Goal: Task Accomplishment & Management: Use online tool/utility

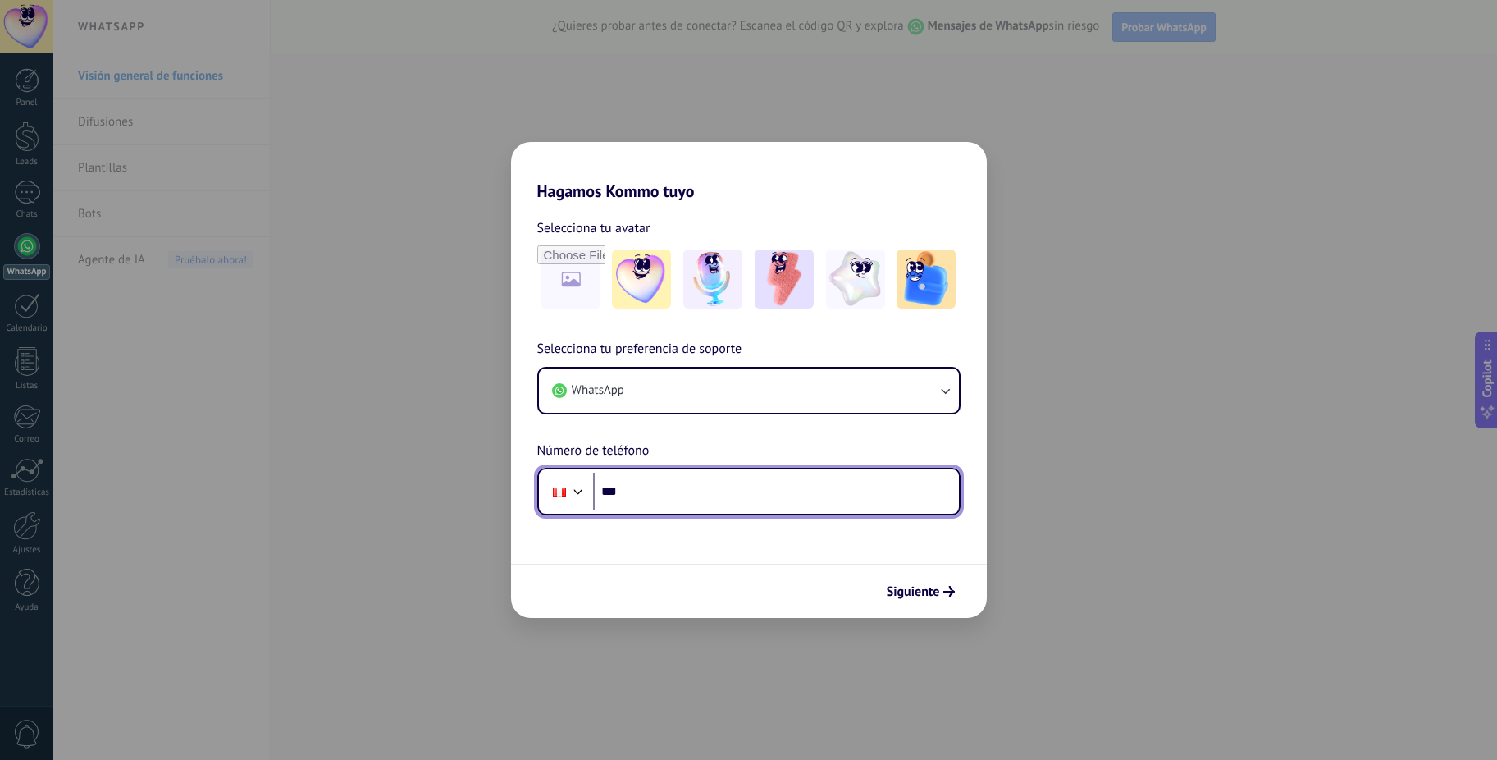
click at [671, 496] on input "***" at bounding box center [776, 492] width 366 height 38
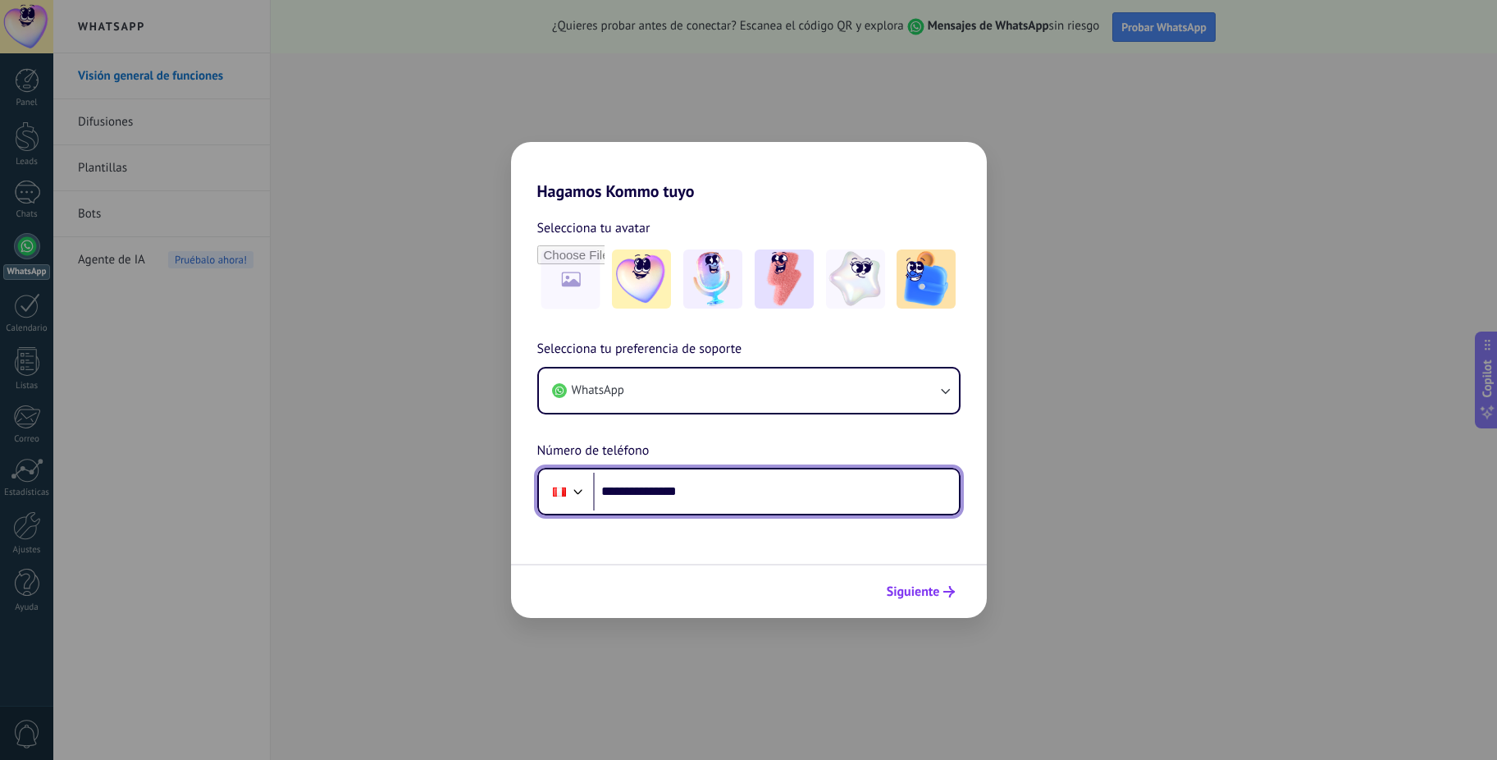
type input "**********"
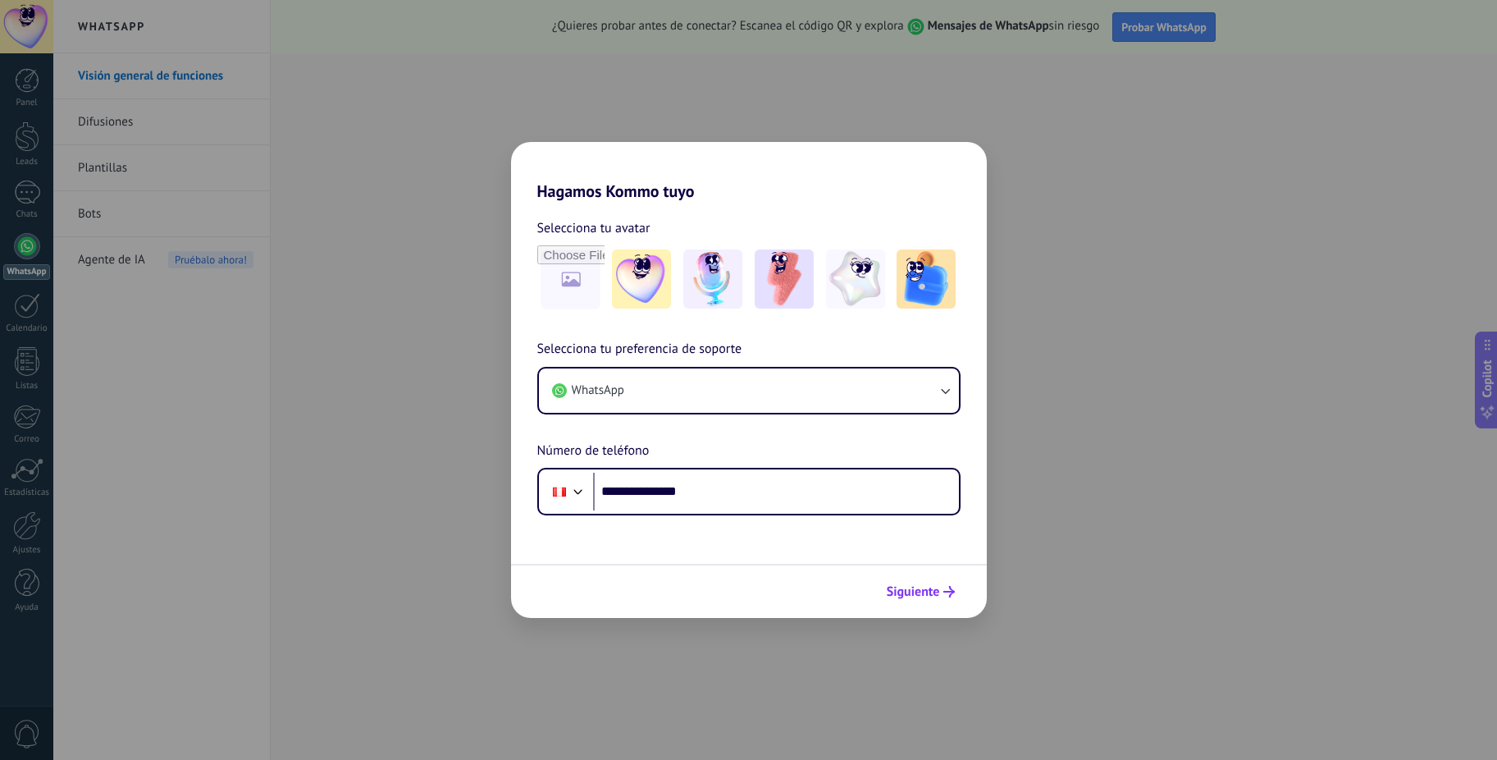
click at [927, 595] on span "Siguiente" at bounding box center [913, 591] width 53 height 11
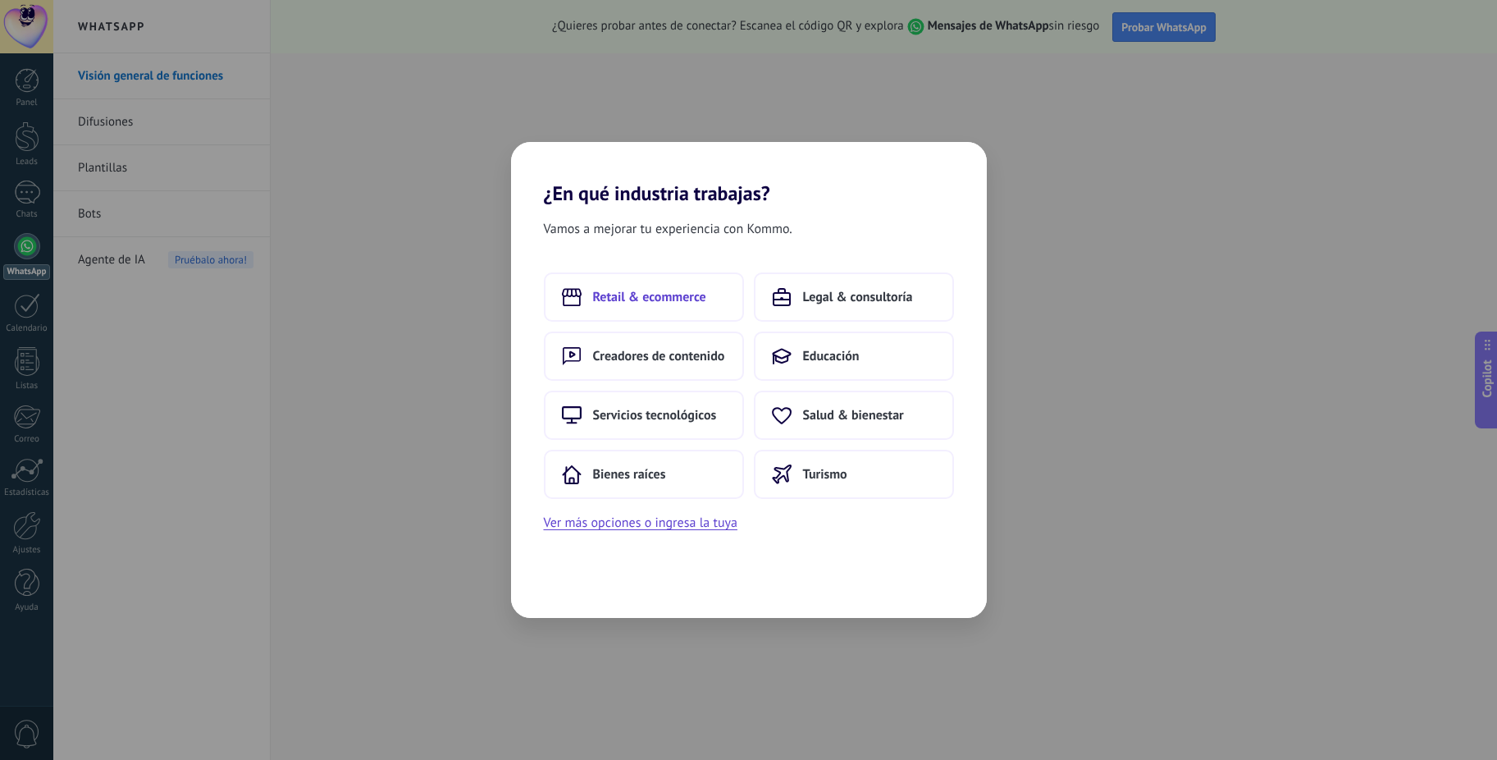
click at [706, 302] on button "Retail & ecommerce" at bounding box center [644, 296] width 200 height 49
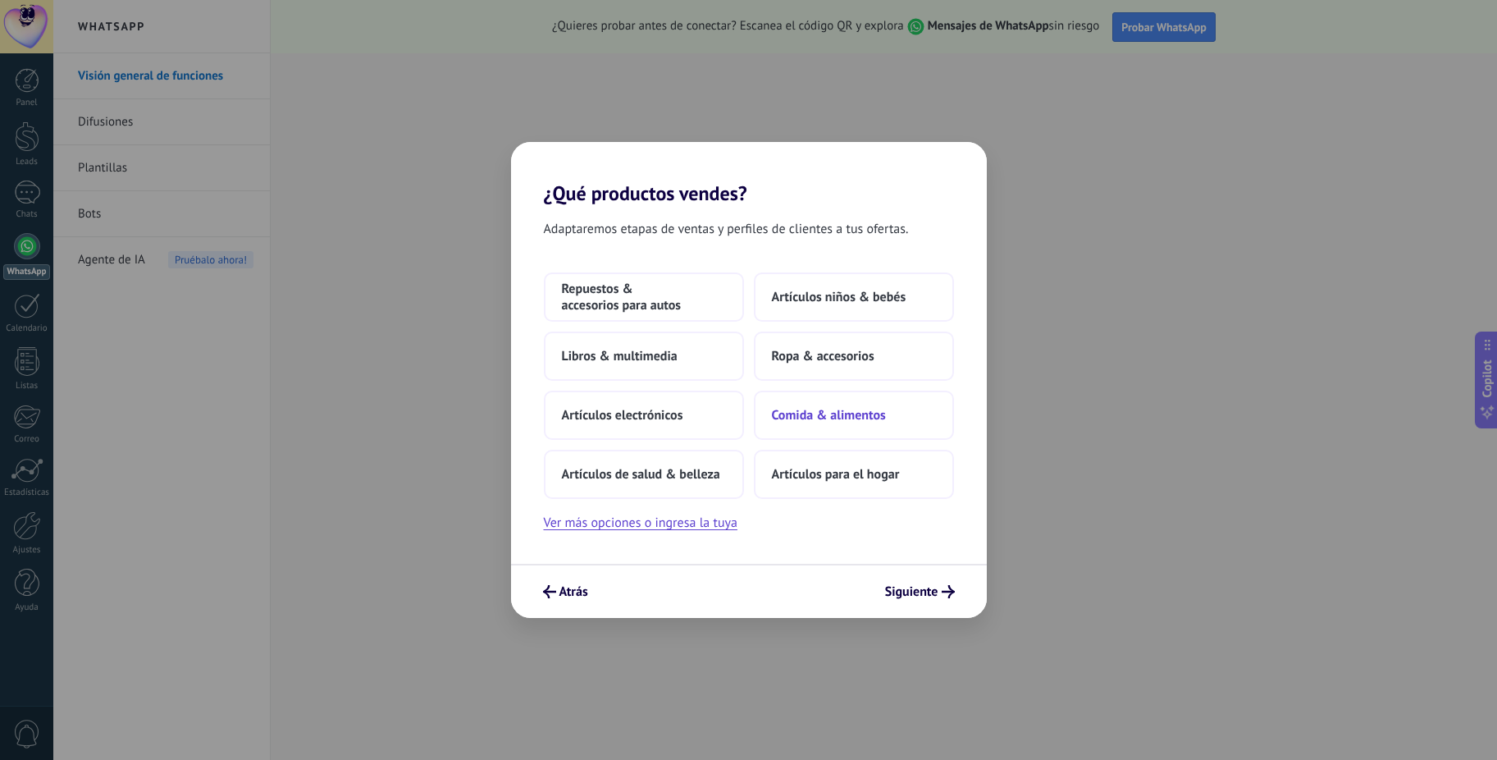
click at [834, 414] on span "Comida & alimentos" at bounding box center [829, 415] width 114 height 16
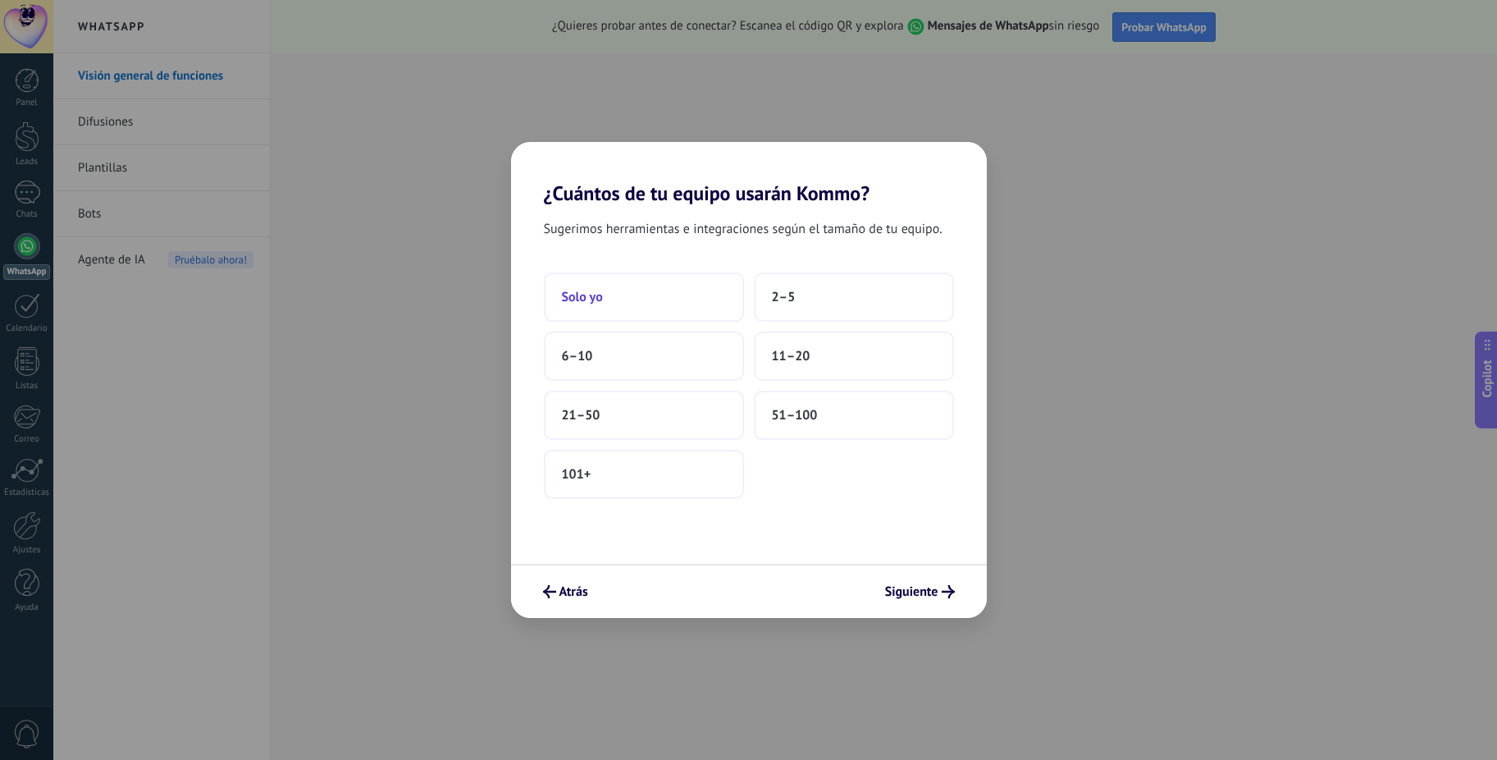
click at [644, 293] on button "Solo yo" at bounding box center [644, 296] width 200 height 49
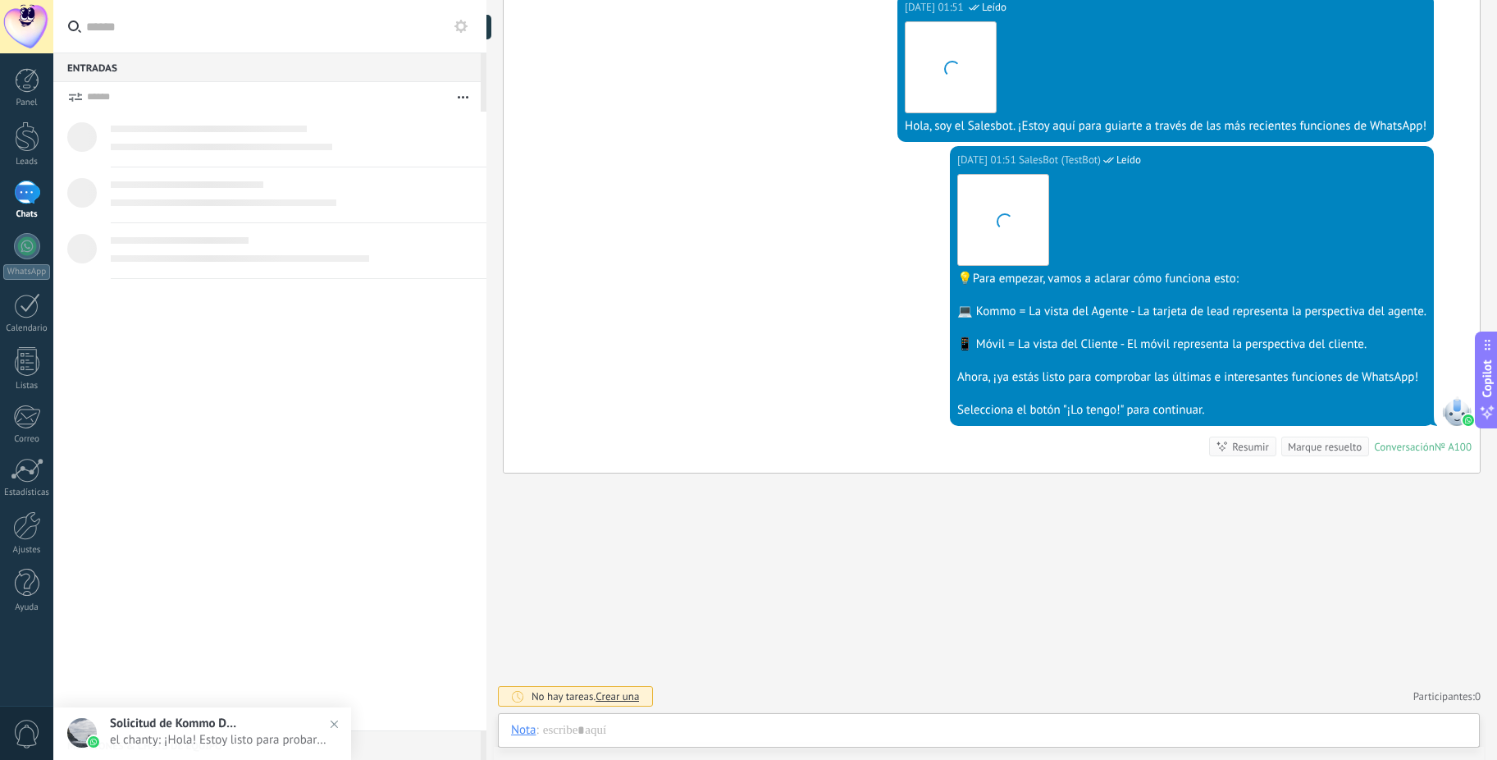
scroll to position [25, 0]
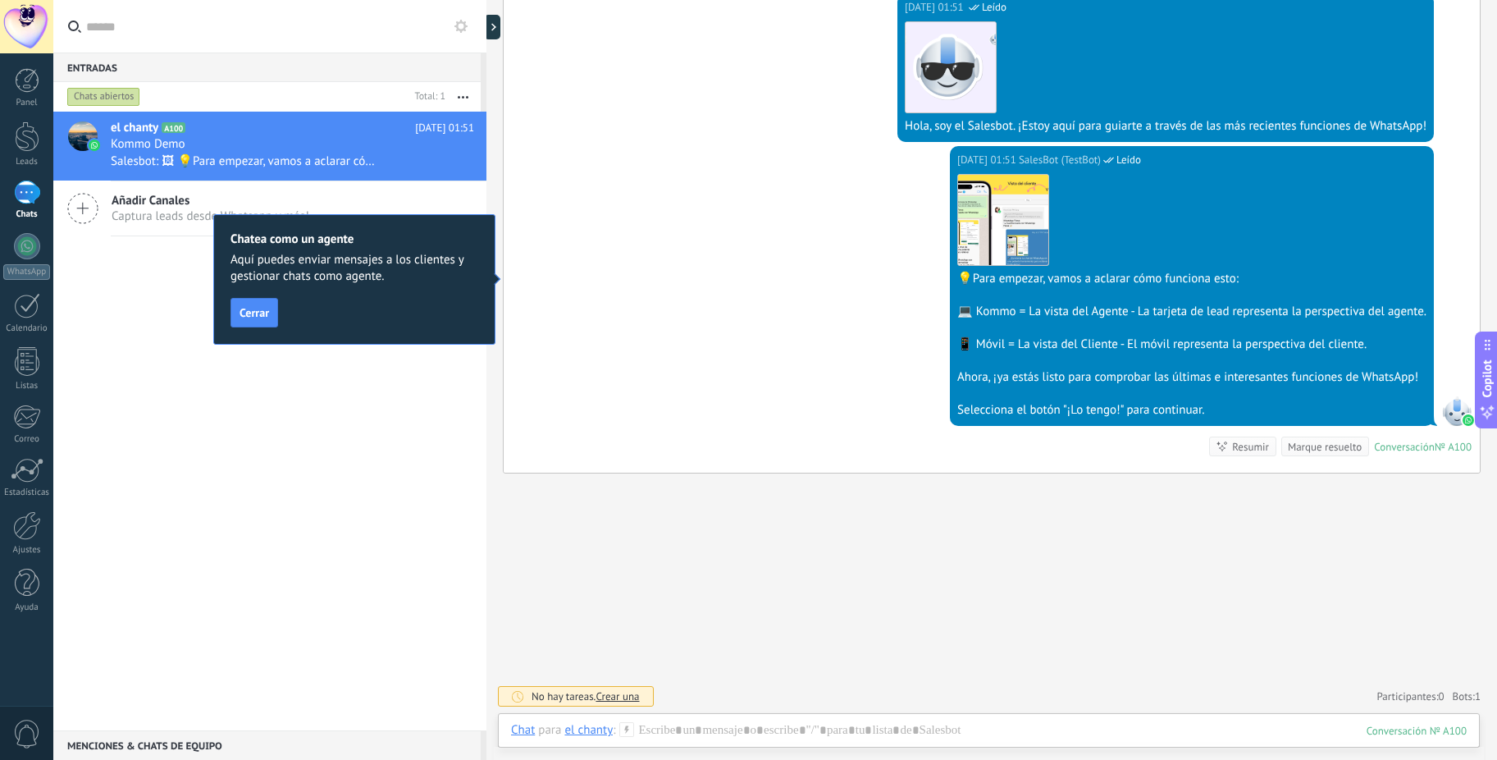
click at [145, 203] on span "Añadir Canales" at bounding box center [211, 201] width 198 height 16
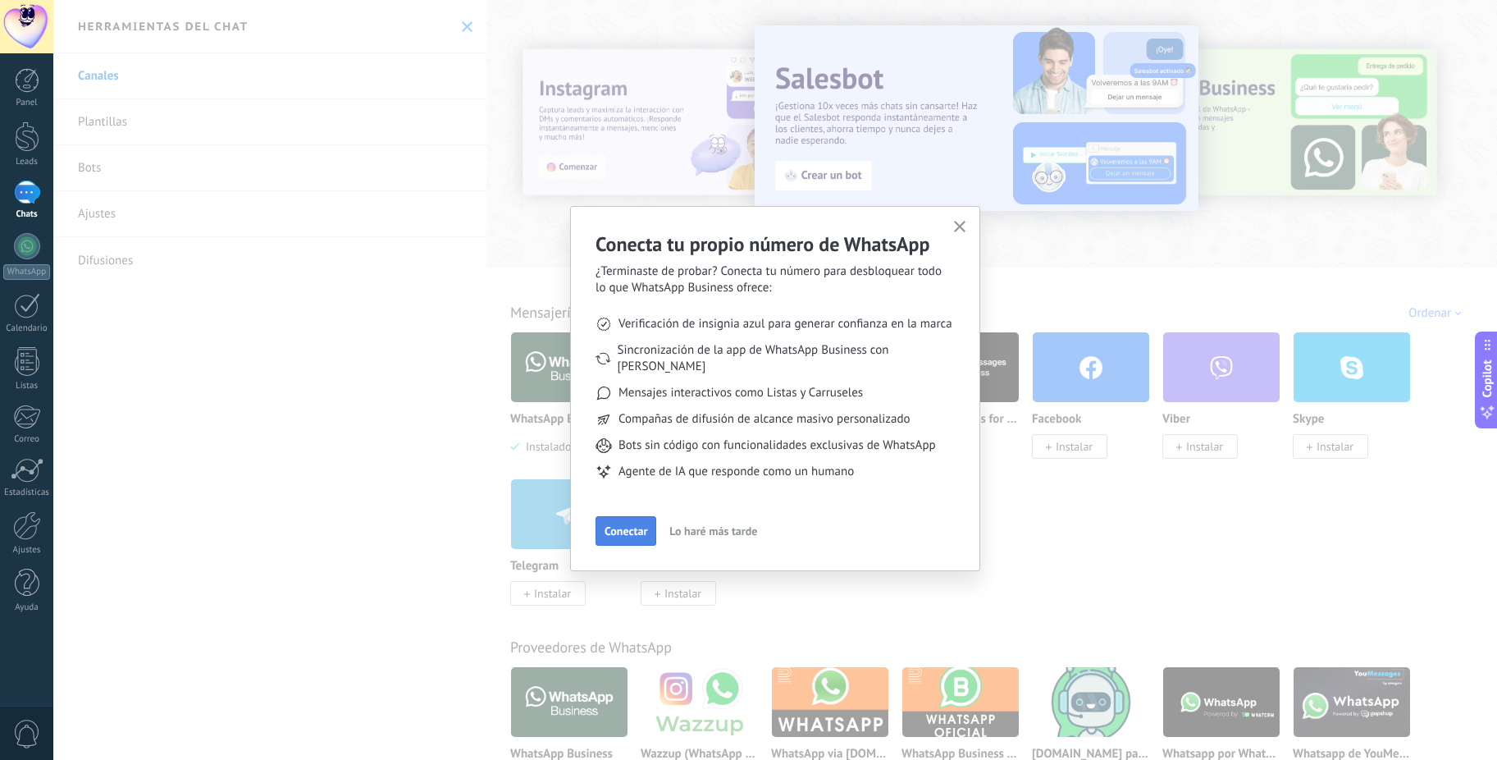
click at [633, 525] on span "Conectar" at bounding box center [626, 530] width 43 height 11
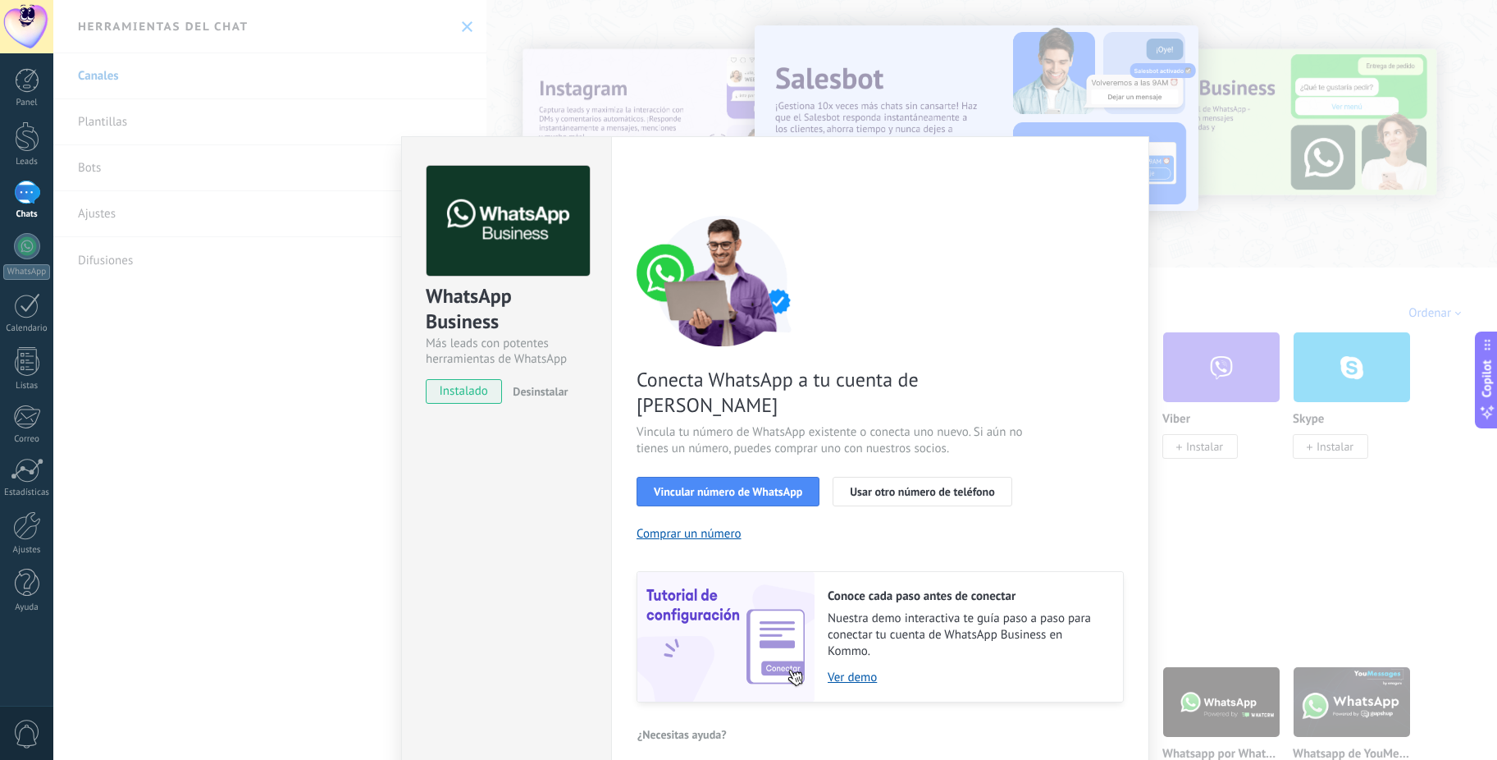
click at [542, 398] on span "Desinstalar" at bounding box center [540, 391] width 55 height 15
drag, startPoint x: 481, startPoint y: 395, endPoint x: 501, endPoint y: 458, distance: 65.6
click at [501, 458] on div "WhatsApp Business Más leads con potentes herramientas de WhatsApp instalado Des…" at bounding box center [506, 456] width 210 height 640
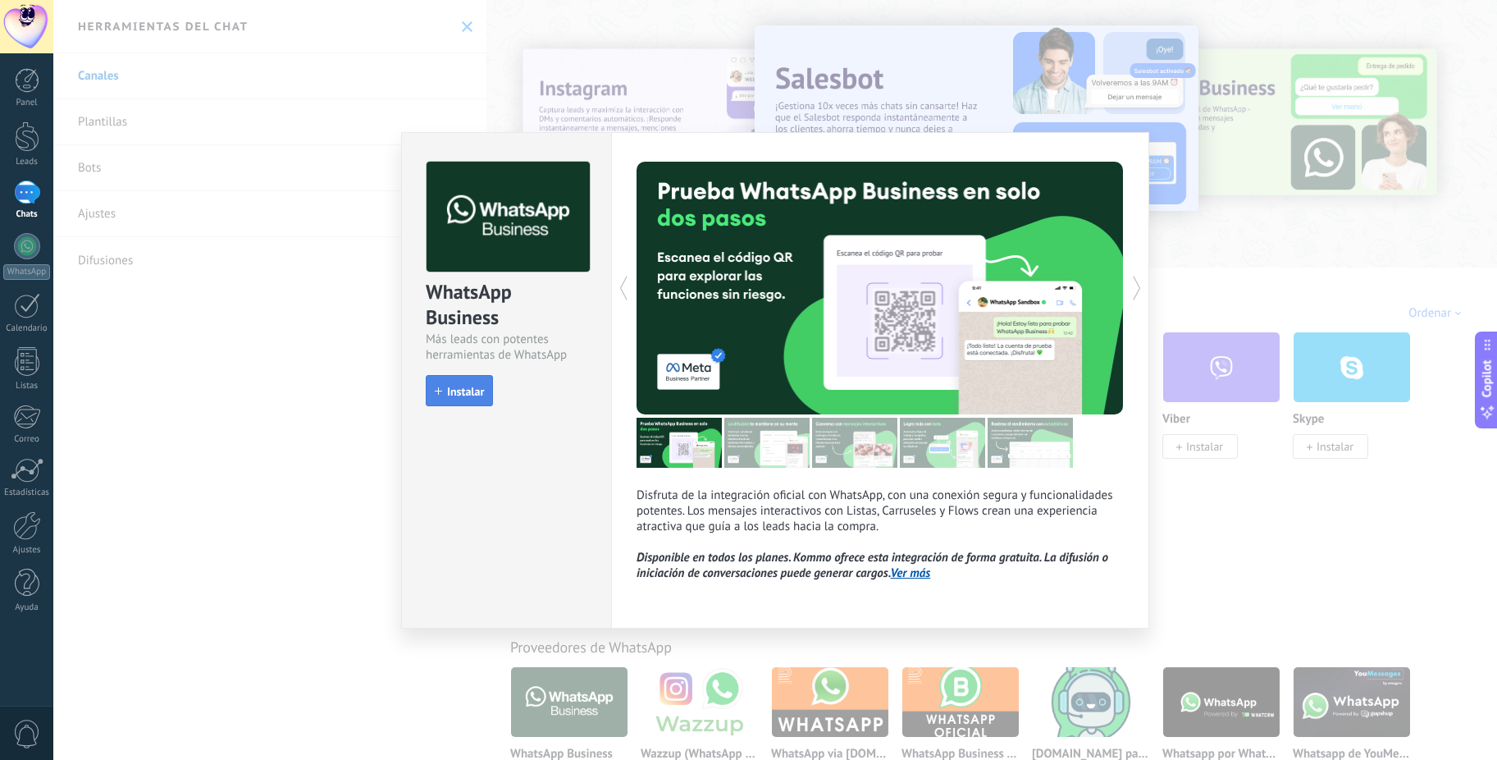
click at [480, 400] on button "Instalar" at bounding box center [459, 390] width 67 height 31
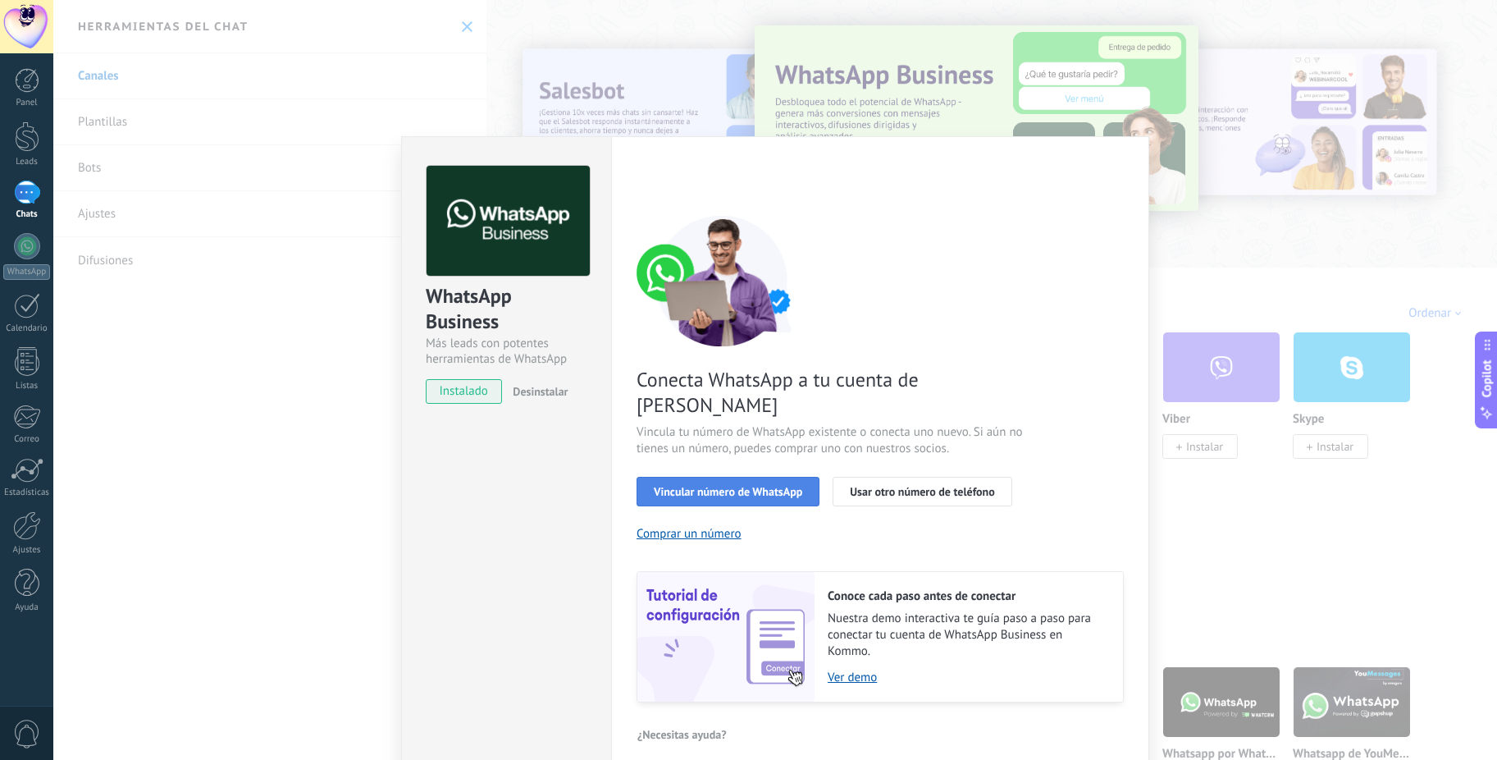
click at [786, 477] on button "Vincular número de WhatsApp" at bounding box center [728, 492] width 183 height 30
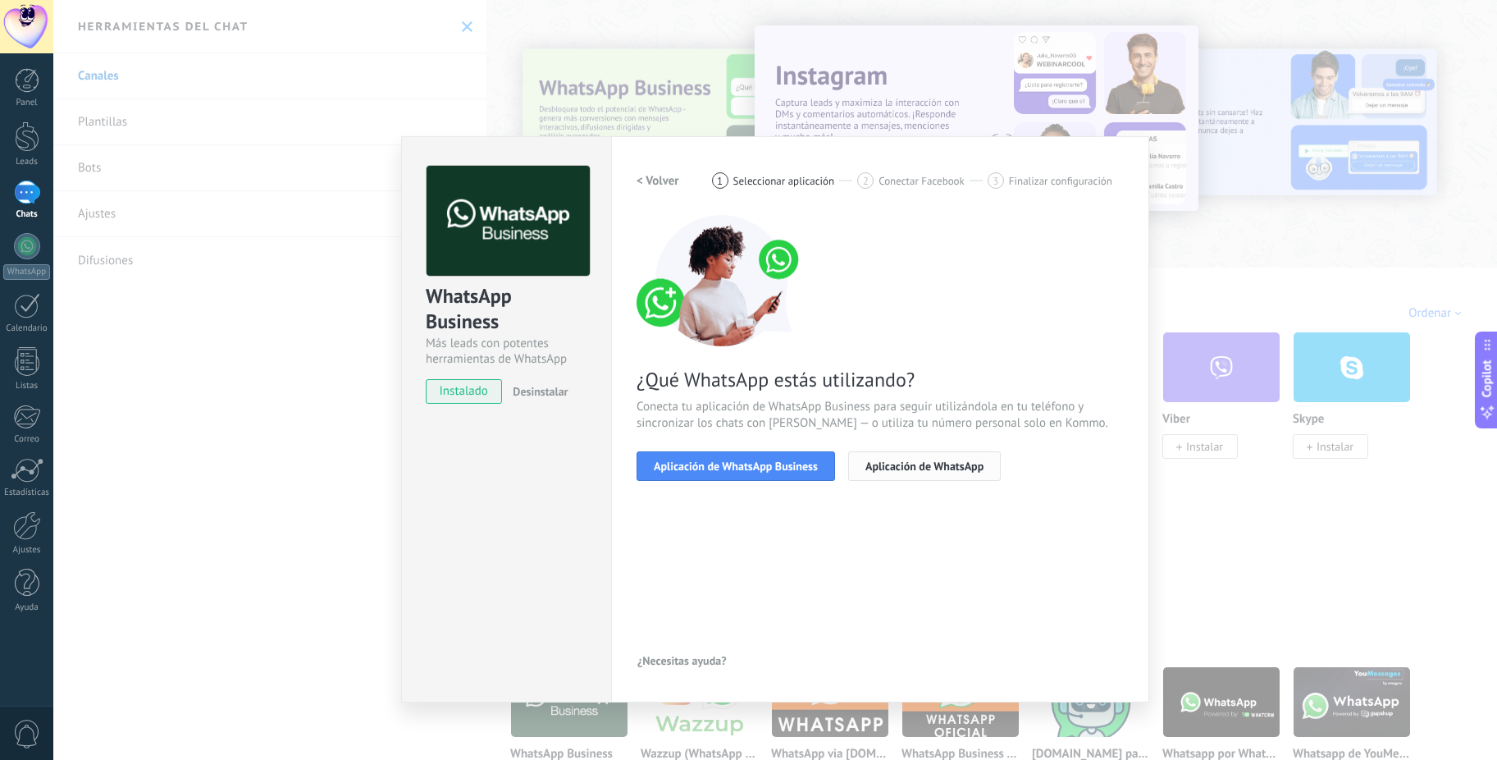
click at [926, 468] on span "Aplicación de WhatsApp" at bounding box center [925, 465] width 118 height 11
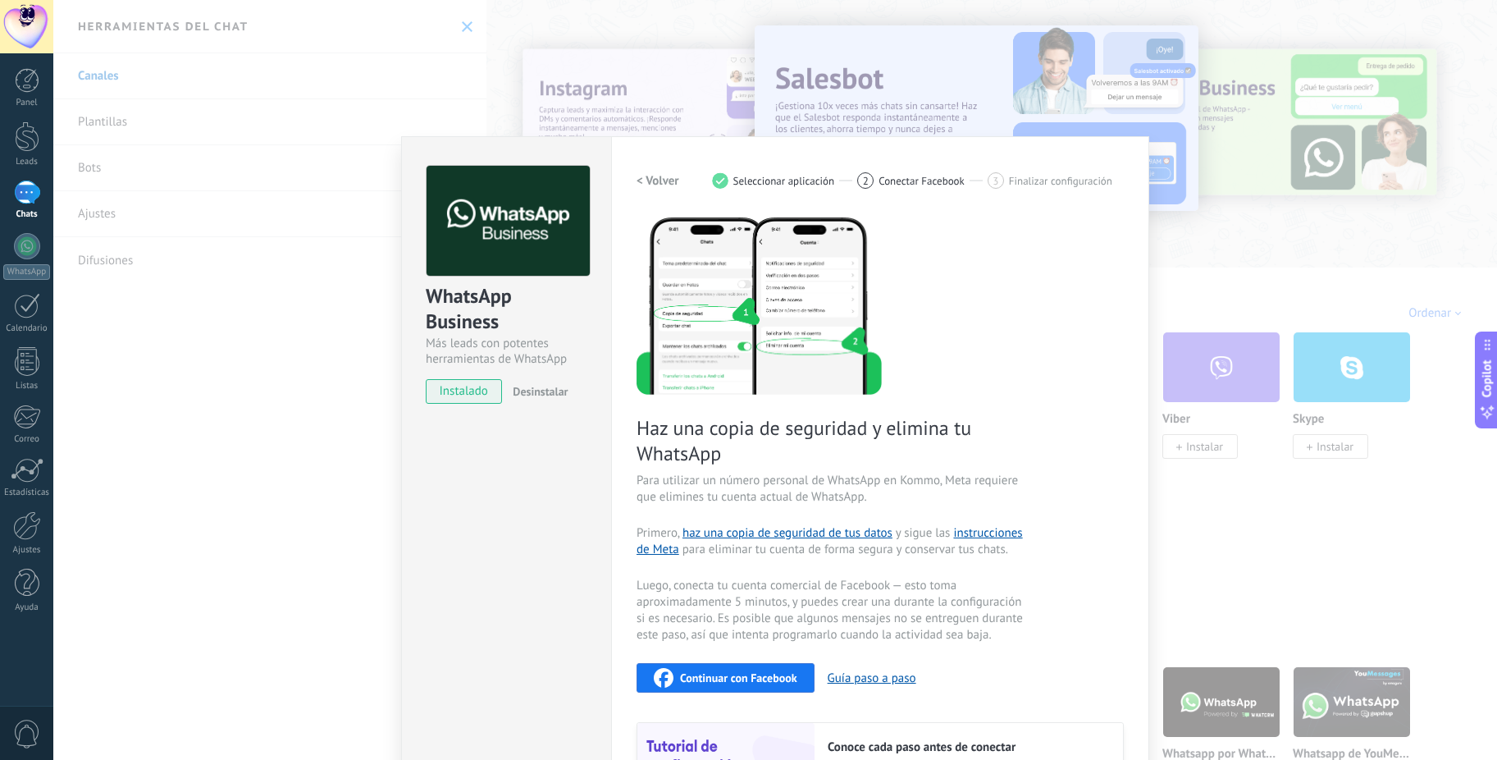
click at [444, 117] on div "WhatsApp Business Más leads con potentes herramientas de WhatsApp instalado Des…" at bounding box center [775, 380] width 1444 height 760
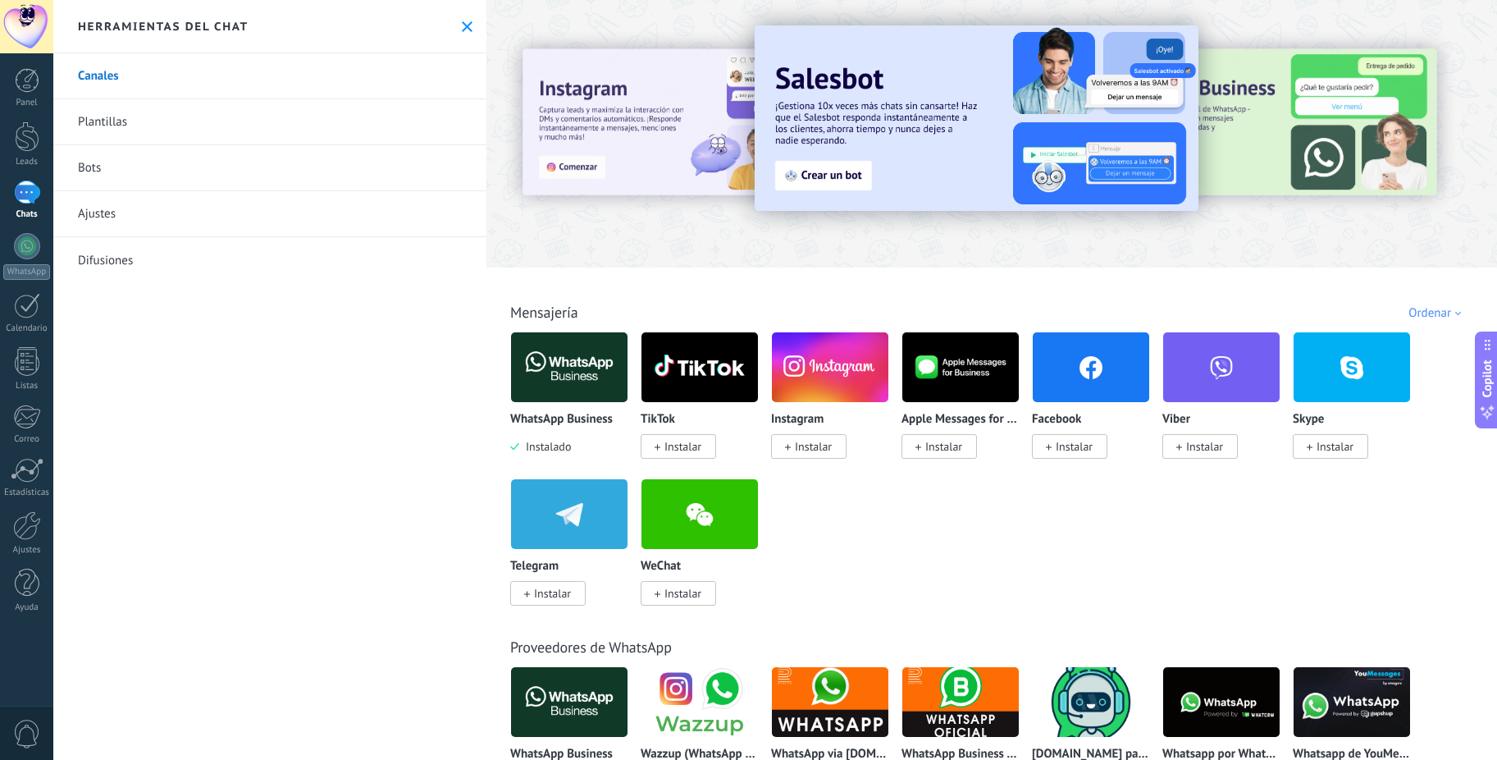
click at [569, 356] on img at bounding box center [569, 367] width 117 height 80
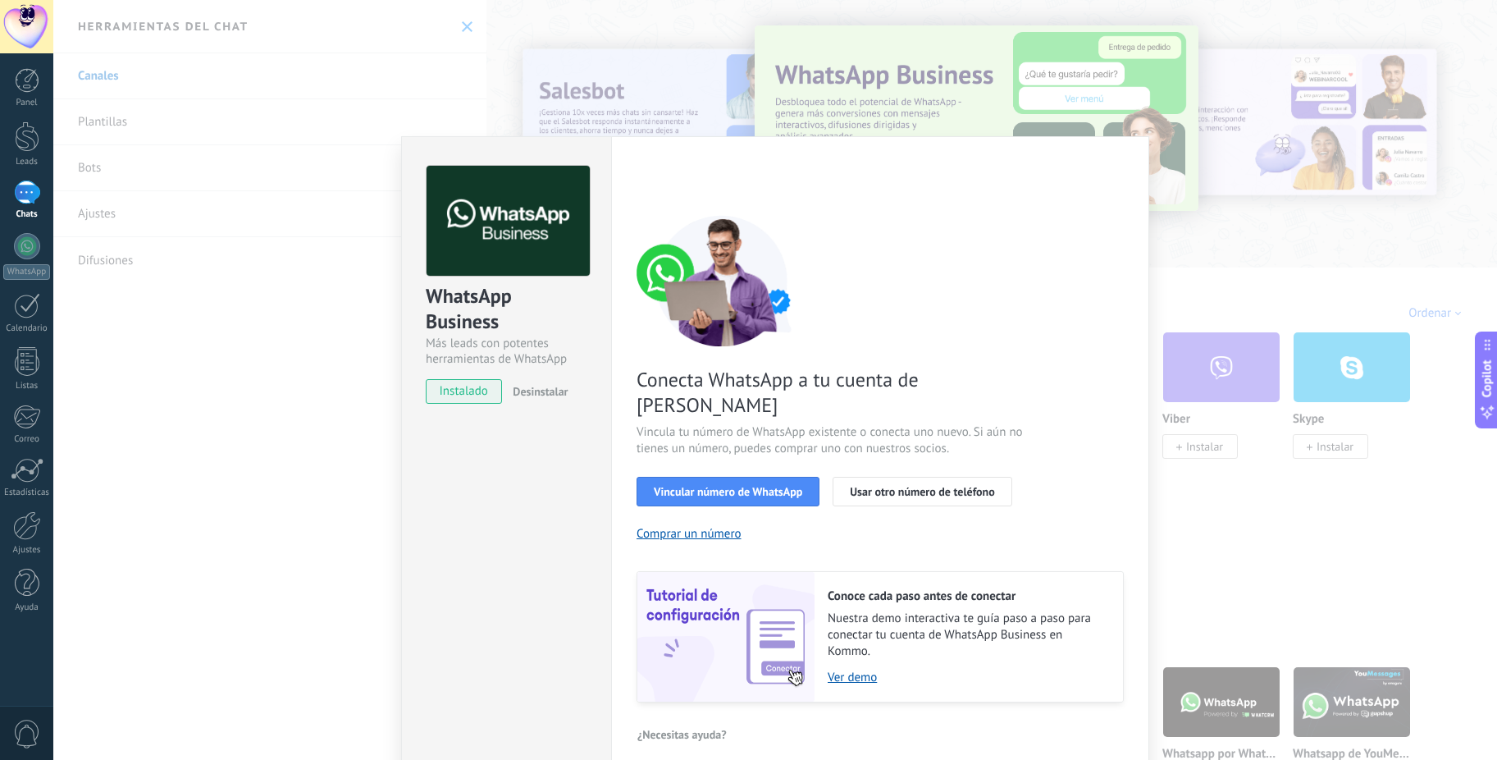
click at [1269, 246] on div "WhatsApp Business Más leads con potentes herramientas de WhatsApp instalado Des…" at bounding box center [775, 380] width 1444 height 760
